Goal: Task Accomplishment & Management: Use online tool/utility

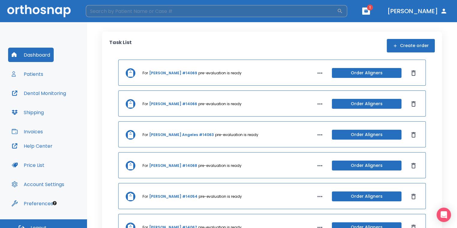
click at [337, 11] on input "search" at bounding box center [211, 11] width 251 height 12
type input "[PERSON_NAME]"
drag, startPoint x: 114, startPoint y: 9, endPoint x: 53, endPoint y: 13, distance: 61.4
click at [53, 13] on header "[PERSON_NAME] ​ 1 [PERSON_NAME]" at bounding box center [228, 11] width 457 height 22
type input "[PERSON_NAME]"
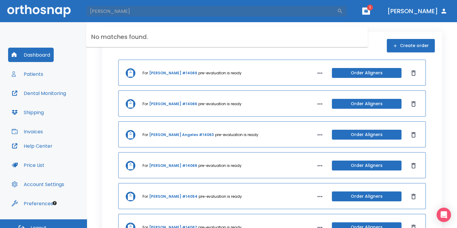
drag, startPoint x: 123, startPoint y: 10, endPoint x: 54, endPoint y: 11, distance: 68.4
click at [54, 11] on header "[PERSON_NAME] ​ 1 [PERSON_NAME]" at bounding box center [228, 11] width 457 height 22
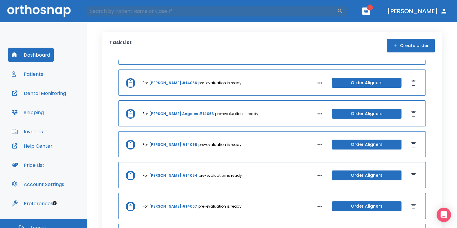
scroll to position [30, 0]
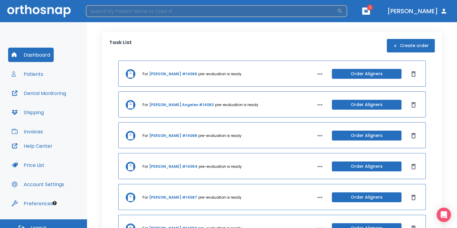
click at [172, 10] on input "search" at bounding box center [211, 11] width 251 height 12
type input "[PERSON_NAME]"
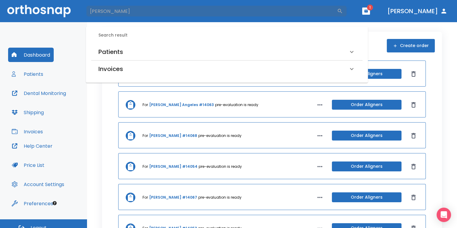
click at [161, 52] on div "Patients" at bounding box center [223, 52] width 250 height 10
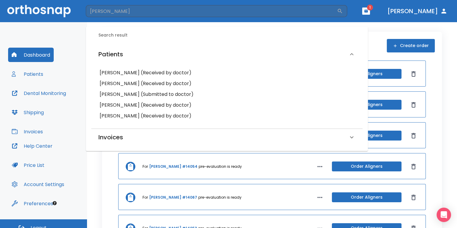
click at [118, 117] on h6 "[PERSON_NAME] (Received by doctor)" at bounding box center [227, 116] width 254 height 8
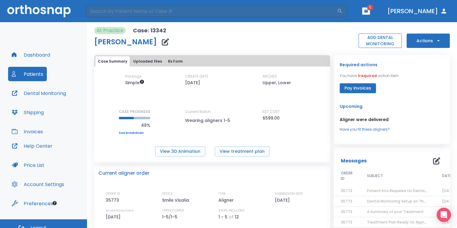
click at [366, 42] on button "ADD DENTAL MONITORING" at bounding box center [379, 41] width 43 height 14
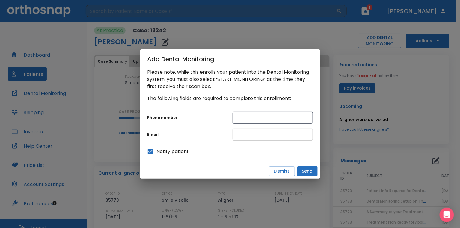
click at [246, 136] on input "text" at bounding box center [273, 135] width 80 height 12
paste input "[EMAIL_ADDRESS][DOMAIN_NAME]"
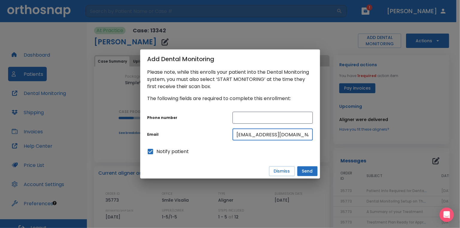
scroll to position [0, 5]
type input "[EMAIL_ADDRESS][DOMAIN_NAME]"
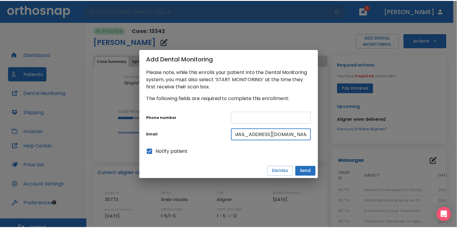
scroll to position [0, 0]
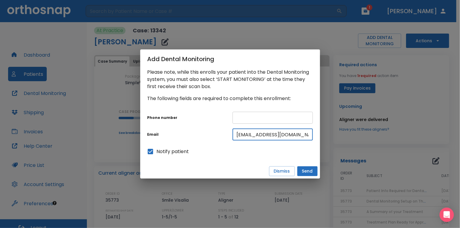
click at [257, 118] on input "text" at bounding box center [273, 118] width 80 height 12
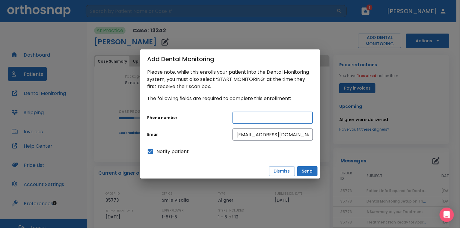
click at [241, 116] on input "text" at bounding box center [273, 118] width 80 height 12
type input "5598022605"
click at [307, 171] on button "Send" at bounding box center [308, 171] width 20 height 10
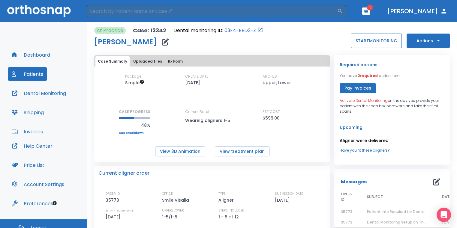
click at [370, 43] on button "START MONITORING" at bounding box center [376, 41] width 51 height 14
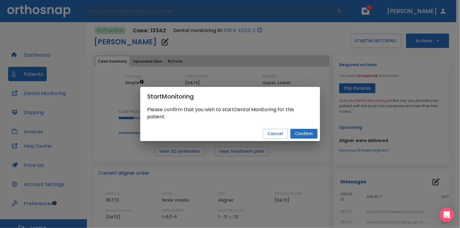
click at [307, 141] on div "Start Monitoring Please confirm that you wish to start Dental Monitoring for th…" at bounding box center [230, 114] width 460 height 228
click at [309, 136] on button "Confirm" at bounding box center [304, 134] width 27 height 10
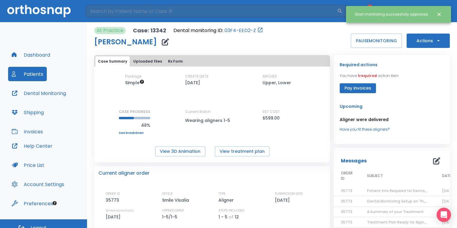
click at [58, 93] on button "Dental Monitoring" at bounding box center [38, 93] width 61 height 14
click at [436, 14] on icon "Close notification" at bounding box center [439, 14] width 6 height 6
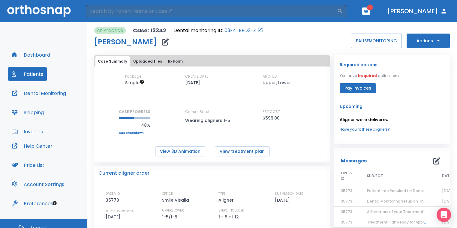
click at [392, 11] on header "​ 1 [PERSON_NAME]" at bounding box center [228, 11] width 457 height 22
click at [368, 13] on icon "button" at bounding box center [366, 11] width 4 height 4
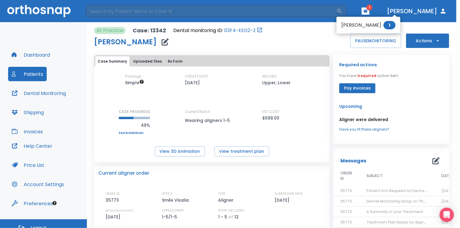
click at [384, 25] on span "1" at bounding box center [390, 25] width 12 height 8
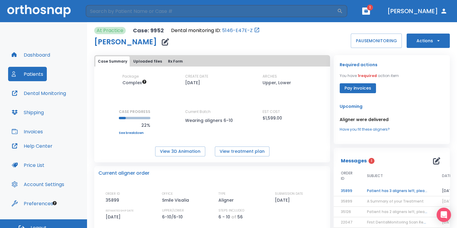
click at [394, 191] on td "Patient has 3 aligners left, please order next set!" at bounding box center [397, 191] width 75 height 10
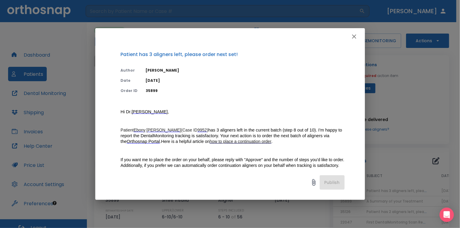
click at [352, 35] on icon "button" at bounding box center [354, 36] width 4 height 4
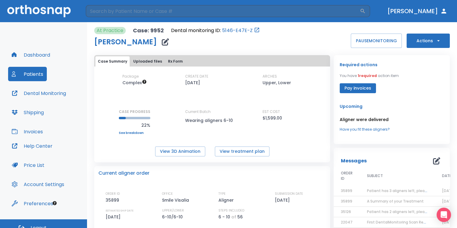
click at [417, 43] on button "Actions" at bounding box center [427, 41] width 43 height 14
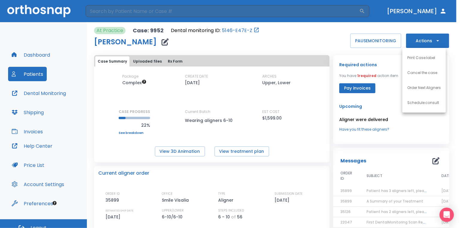
click at [420, 86] on p "Order Next Aligners" at bounding box center [425, 87] width 34 height 5
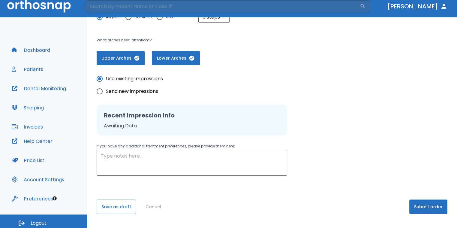
scroll to position [7, 0]
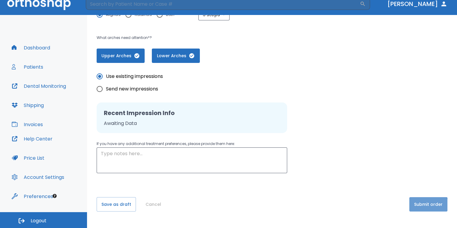
click at [421, 205] on button "Submit order" at bounding box center [428, 204] width 38 height 14
